Goal: Register for event/course

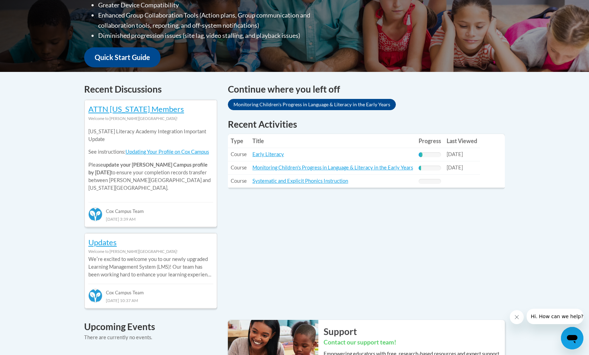
scroll to position [226, 0]
click at [267, 156] on link "Early Literacy" at bounding box center [268, 154] width 32 height 6
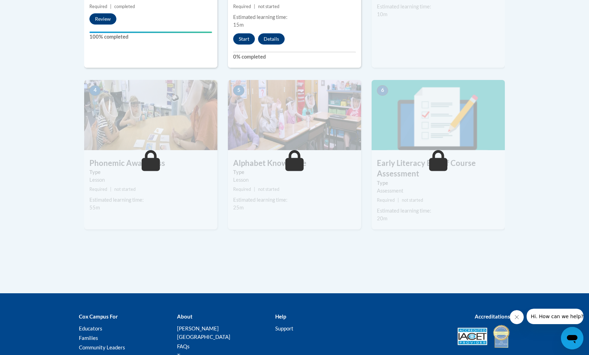
scroll to position [349, 0]
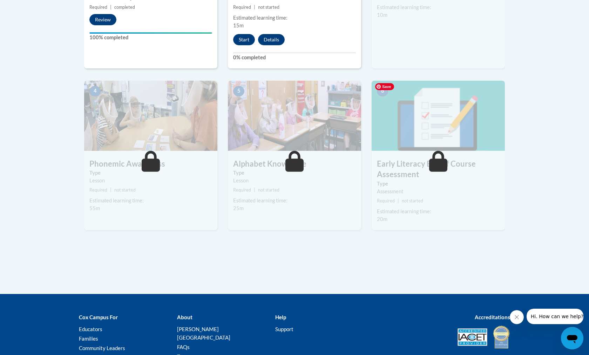
click at [468, 126] on img at bounding box center [438, 116] width 133 height 70
click at [434, 158] on icon at bounding box center [438, 161] width 19 height 21
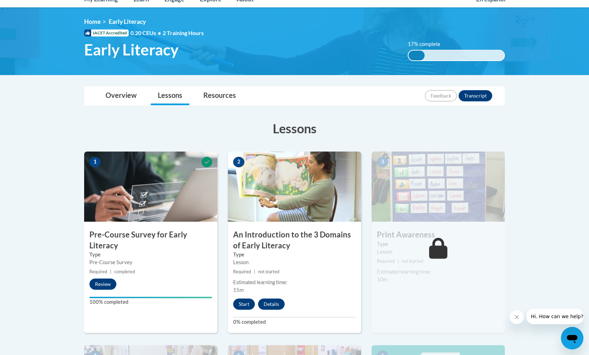
scroll to position [83, 0]
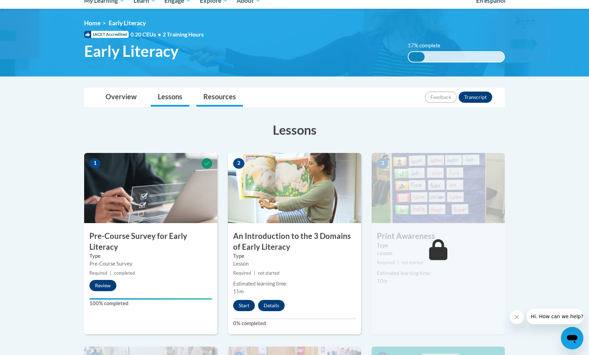
click at [213, 92] on link "Resources" at bounding box center [219, 97] width 47 height 19
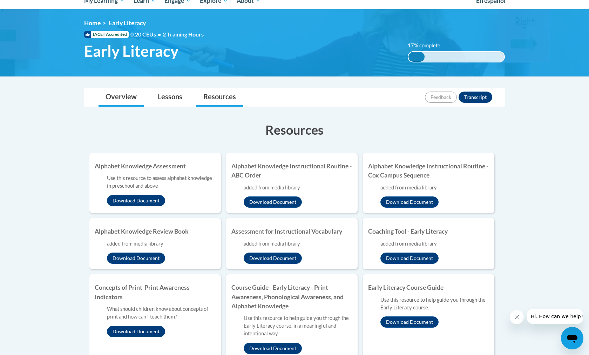
click at [126, 101] on link "Overview" at bounding box center [121, 97] width 45 height 19
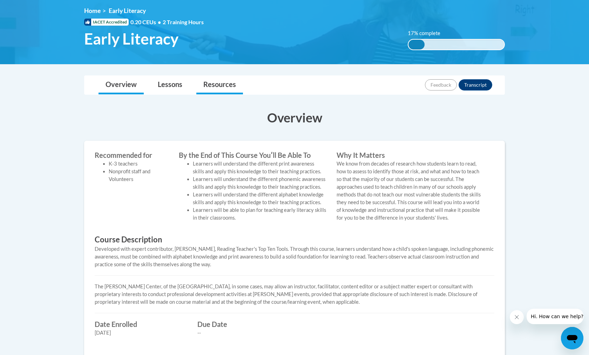
scroll to position [94, 0]
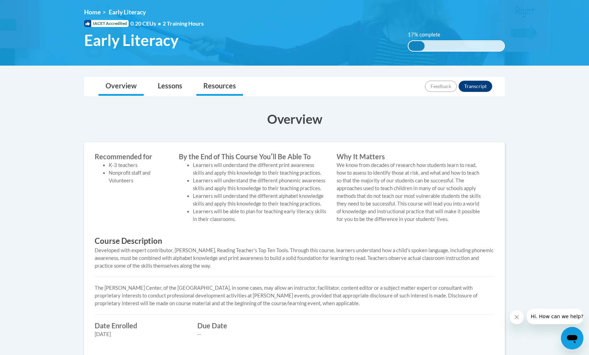
click at [209, 83] on link "Resources" at bounding box center [219, 86] width 47 height 19
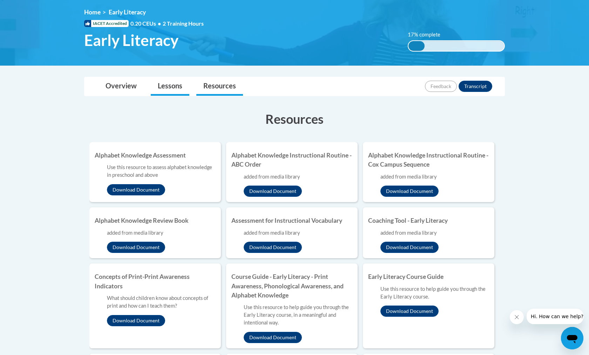
click at [180, 86] on link "Lessons" at bounding box center [170, 86] width 39 height 19
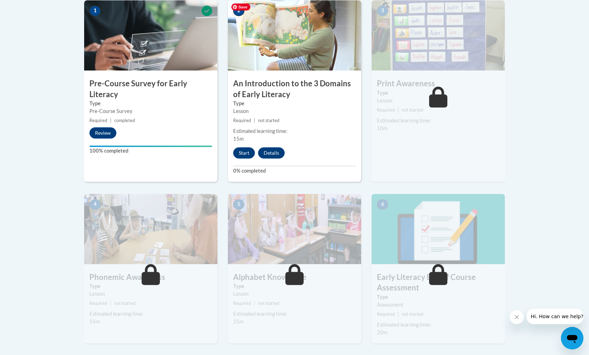
scroll to position [243, 0]
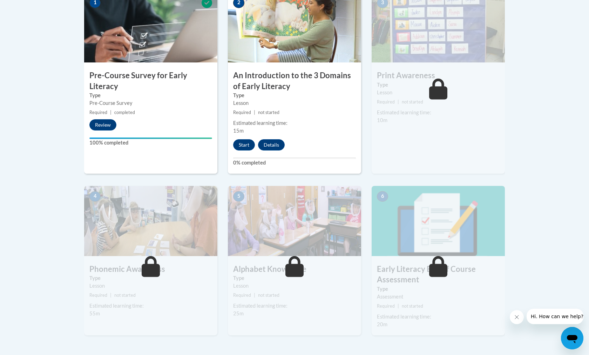
click at [437, 270] on icon at bounding box center [438, 266] width 19 height 21
click at [442, 275] on icon at bounding box center [438, 266] width 19 height 21
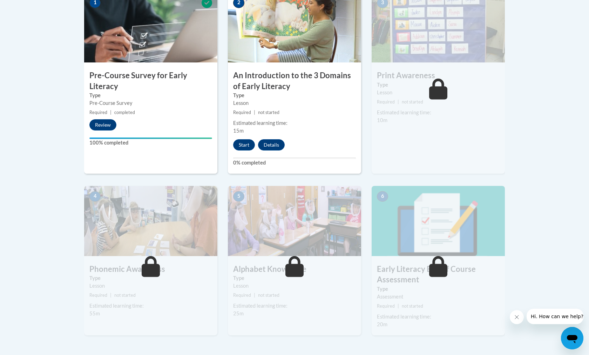
click at [449, 291] on label "Type" at bounding box center [438, 289] width 123 height 8
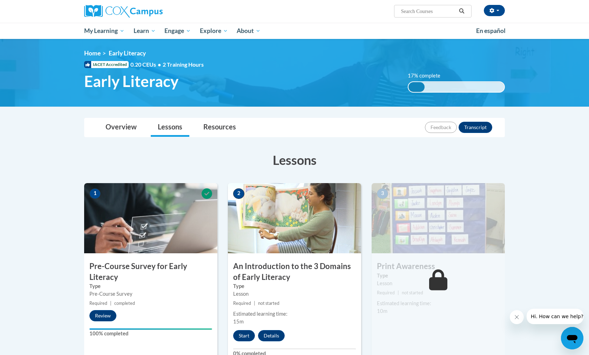
scroll to position [0, 0]
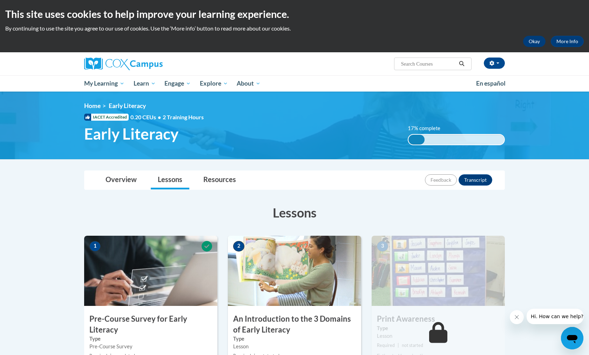
click at [537, 40] on button "Okay" at bounding box center [534, 41] width 22 height 11
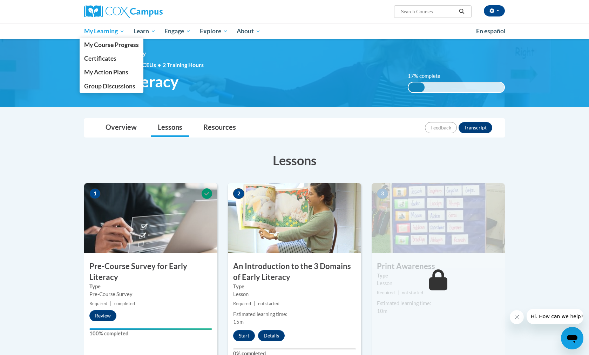
click at [110, 30] on span "My Learning" at bounding box center [104, 31] width 40 height 8
click at [102, 44] on span "My Course Progress" at bounding box center [111, 44] width 55 height 7
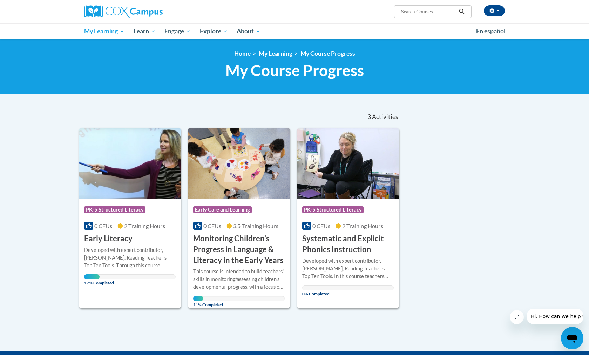
click at [315, 232] on div "Course Category: PK-5 Structured Literacy 0 CEUs 2 Training Hours COURSE System…" at bounding box center [348, 227] width 102 height 56
click at [151, 238] on div "Course Category: PK-5 Structured Literacy 0 CEUs 2 Training Hours COURSE Early …" at bounding box center [130, 221] width 102 height 45
click at [334, 234] on h3 "Systematic and Explicit Phonics Instruction" at bounding box center [348, 244] width 92 height 22
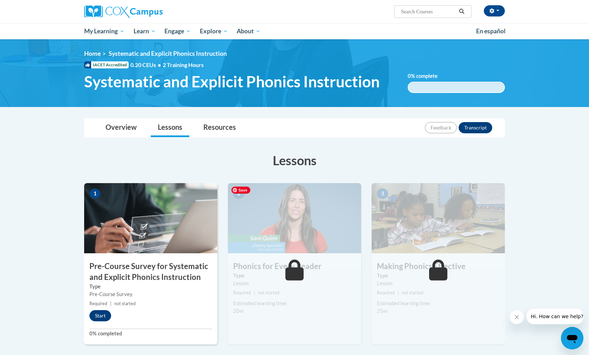
scroll to position [6, 0]
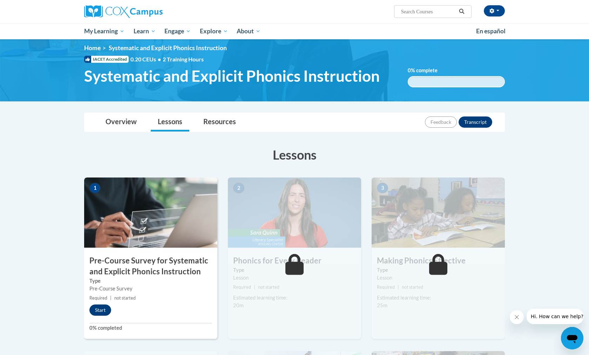
click at [99, 307] on button "Start" at bounding box center [100, 309] width 22 height 11
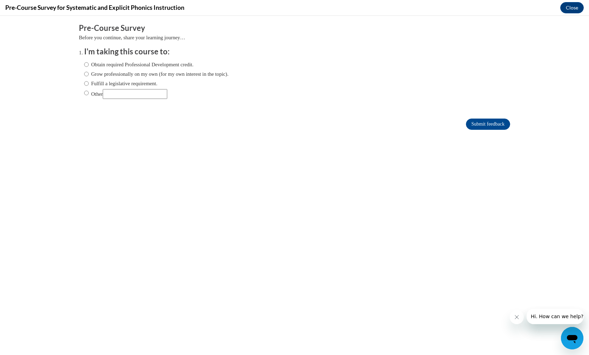
scroll to position [0, 0]
click at [149, 63] on label "Obtain required Professional Development credit." at bounding box center [138, 65] width 109 height 8
click at [89, 63] on input "Obtain required Professional Development credit." at bounding box center [86, 65] width 5 height 8
radio input "true"
click at [480, 126] on input "Submit feedback" at bounding box center [488, 124] width 44 height 11
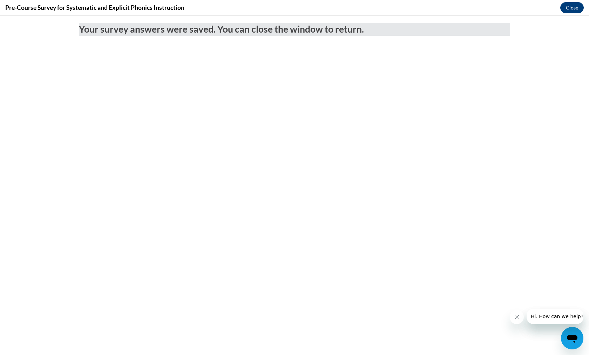
click at [574, 7] on button "Close" at bounding box center [571, 7] width 23 height 11
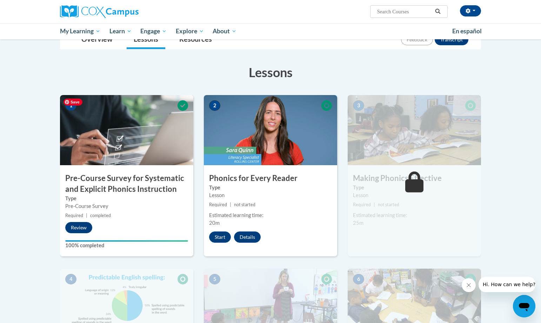
scroll to position [33, 0]
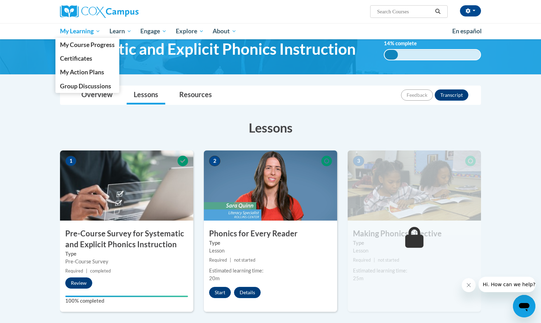
click at [93, 30] on span "My Learning" at bounding box center [80, 31] width 40 height 8
click at [84, 30] on span "My Learning" at bounding box center [80, 31] width 40 height 8
click at [84, 43] on span "My Course Progress" at bounding box center [87, 44] width 55 height 7
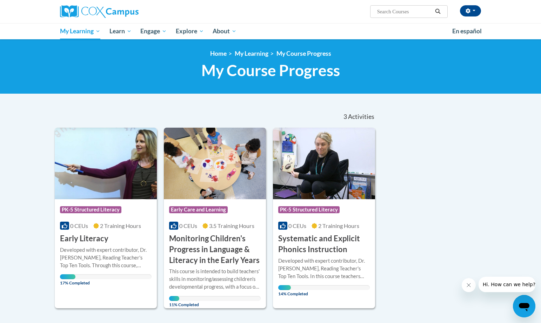
click at [222, 243] on h3 "Monitoring Children's Progress in Language & Literacy in the Early Years" at bounding box center [215, 249] width 92 height 32
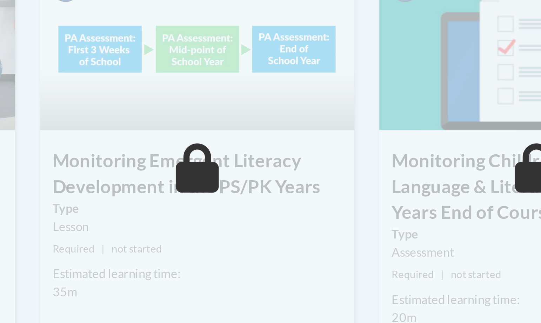
scroll to position [388, 0]
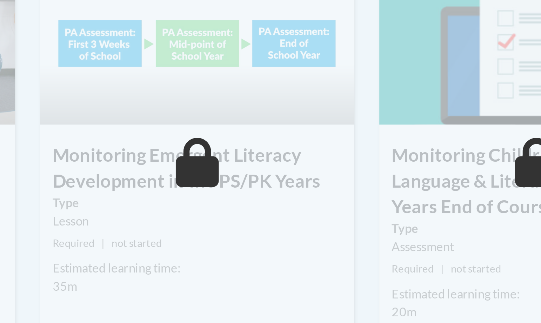
click at [261, 244] on icon at bounding box center [270, 254] width 19 height 21
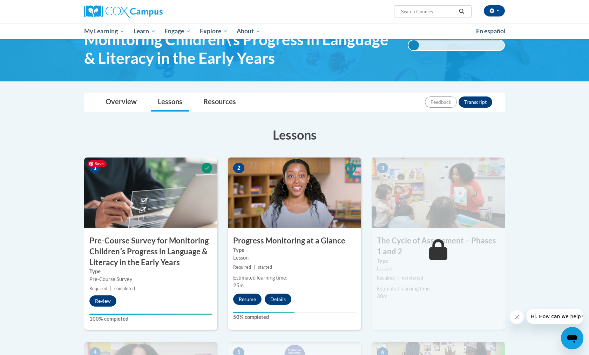
scroll to position [39, 0]
